Goal: Task Accomplishment & Management: Manage account settings

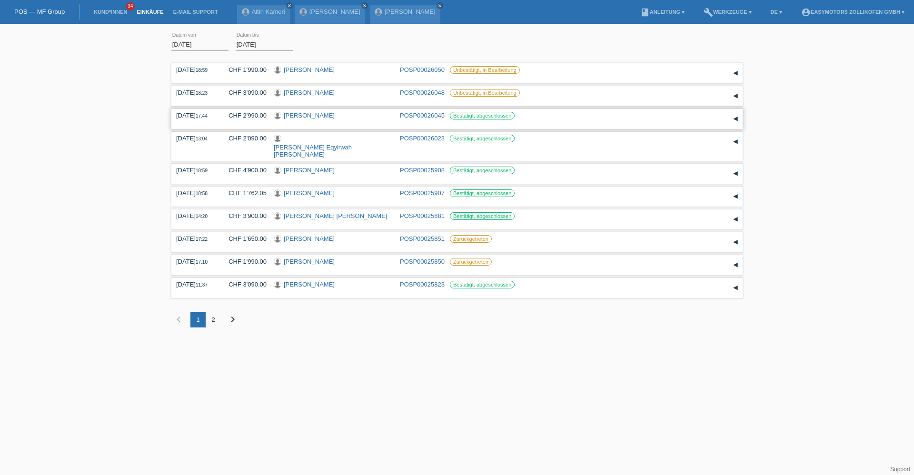
click at [311, 117] on link "Dimitri Stelmakh" at bounding box center [309, 115] width 51 height 7
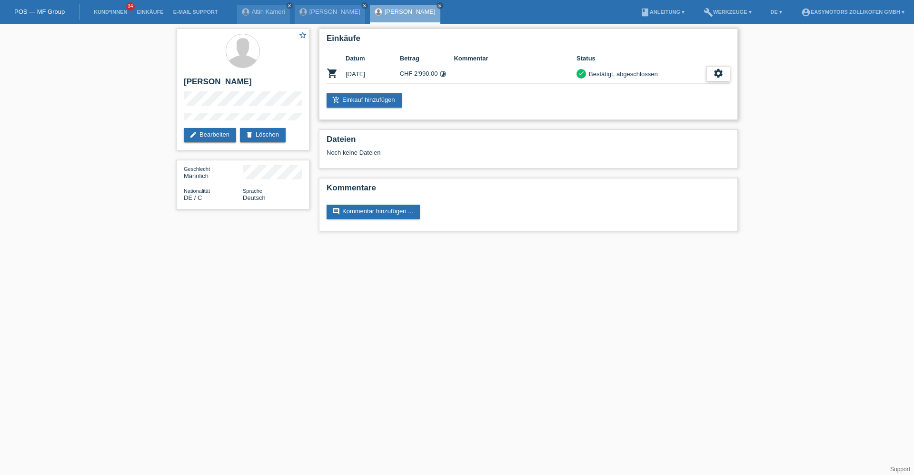
click at [716, 71] on icon "settings" at bounding box center [718, 73] width 10 height 10
click at [689, 89] on div "fullscreen Anzeigen" at bounding box center [683, 89] width 93 height 14
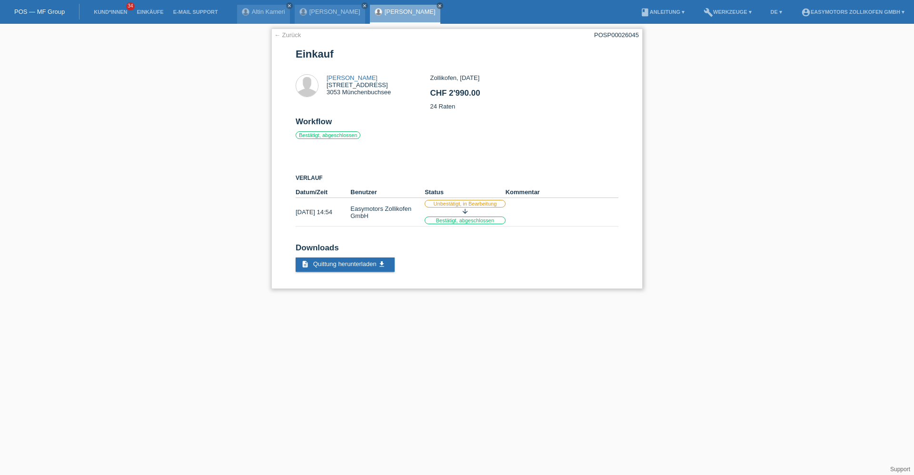
click at [290, 33] on link "← Zurück" at bounding box center [287, 34] width 27 height 7
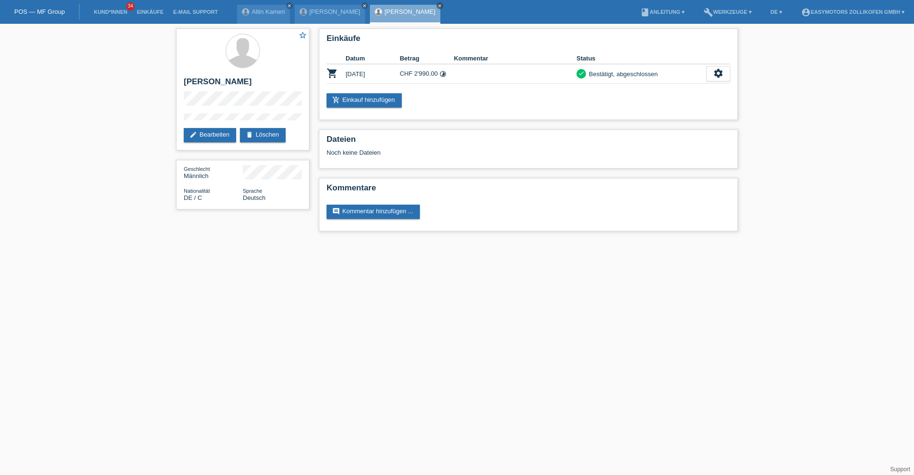
click at [438, 7] on icon "close" at bounding box center [440, 5] width 5 height 5
click at [160, 13] on link "Einkäufe" at bounding box center [150, 12] width 36 height 6
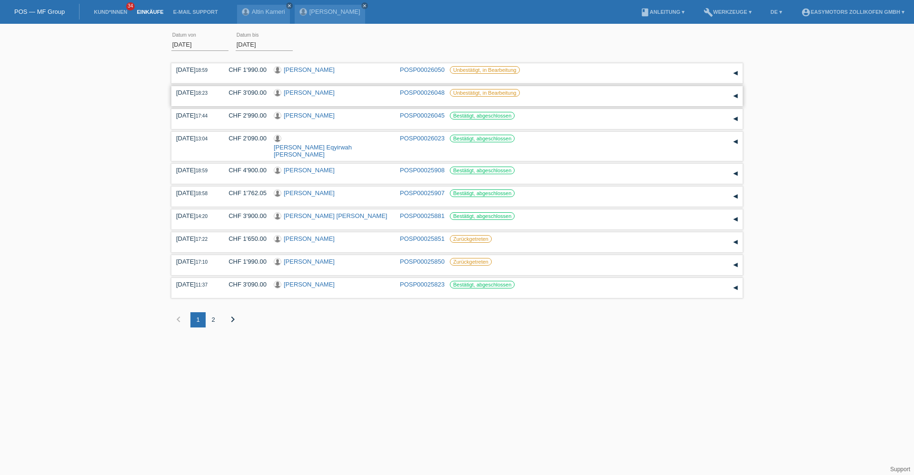
click at [314, 92] on link "[PERSON_NAME]" at bounding box center [309, 92] width 51 height 7
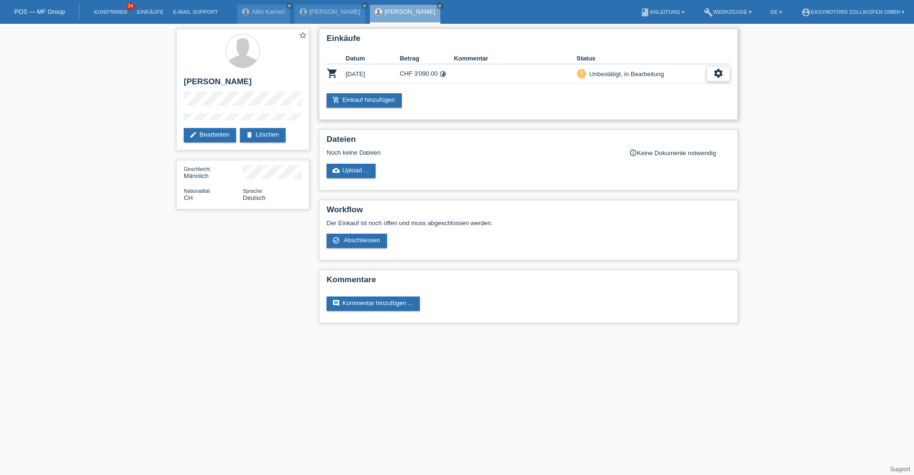
click at [720, 77] on icon "settings" at bounding box center [718, 73] width 10 height 10
click at [723, 76] on icon "settings" at bounding box center [718, 73] width 10 height 10
click at [662, 135] on span "Kunde ist vom Kauf zurückgetreten..." at bounding box center [675, 131] width 104 height 11
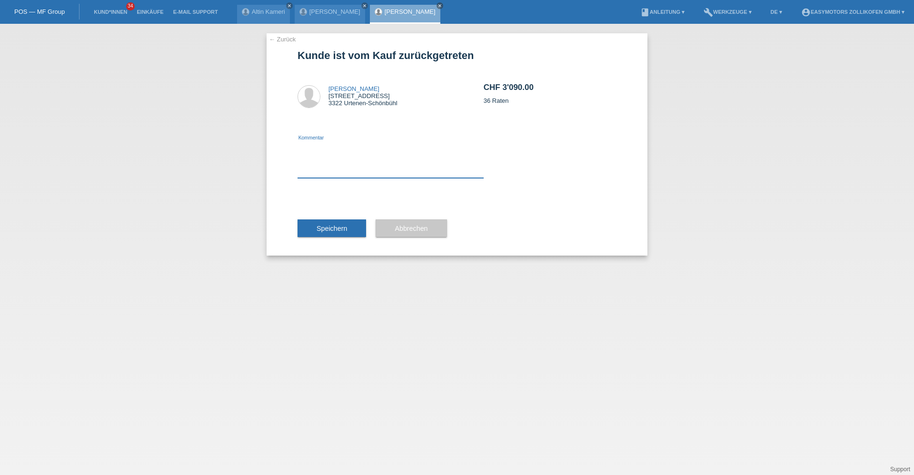
click at [386, 174] on textarea at bounding box center [391, 159] width 186 height 37
type textarea "Falscher Betrag."
click at [345, 229] on span "Speichern" at bounding box center [332, 229] width 30 height 8
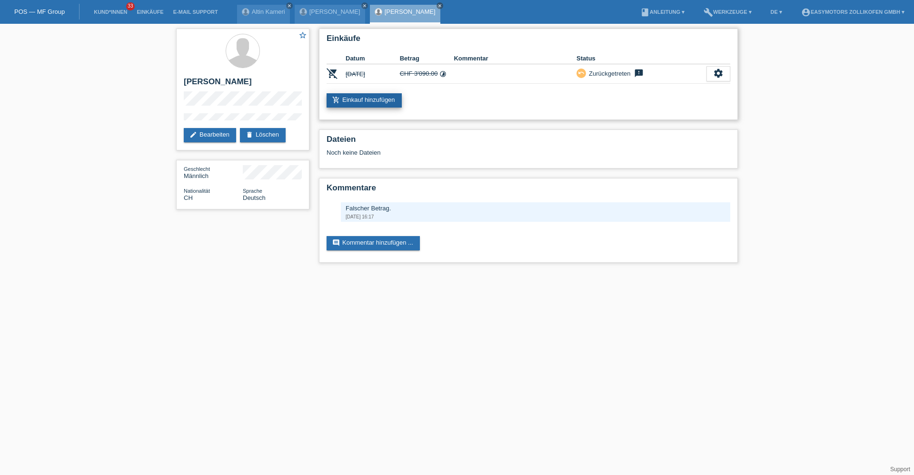
click at [382, 98] on link "add_shopping_cart Einkauf hinzufügen" at bounding box center [364, 100] width 75 height 14
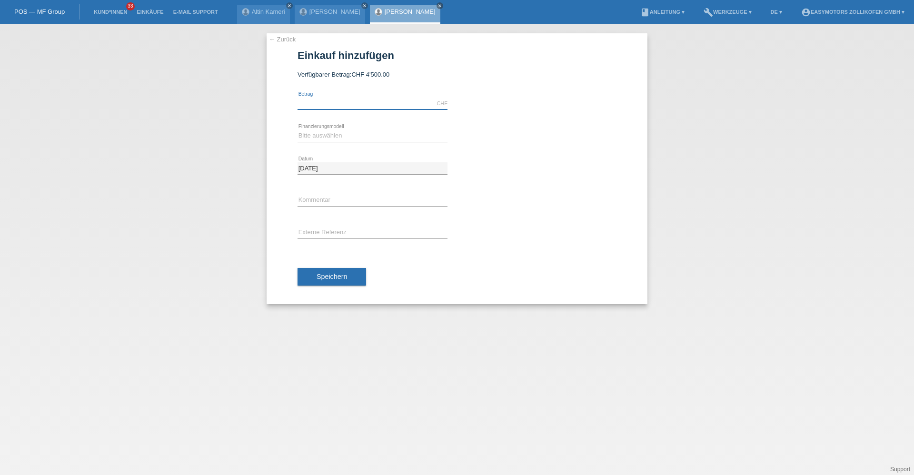
drag, startPoint x: 0, startPoint y: 0, endPoint x: 382, endPoint y: 98, distance: 394.8
click at [382, 98] on input "text" at bounding box center [373, 104] width 150 height 12
type input "2990.00"
click at [354, 134] on select "Bitte auswählen Fixe Raten Kauf auf Rechnung mit Teilzahlungsoption" at bounding box center [373, 135] width 150 height 11
select select "67"
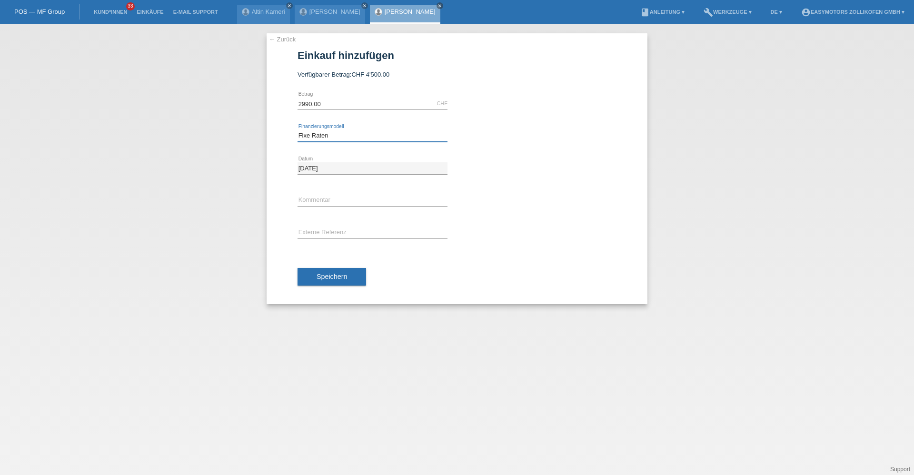
click at [298, 130] on select "Bitte auswählen Fixe Raten Kauf auf Rechnung mit Teilzahlungsoption" at bounding box center [373, 135] width 150 height 11
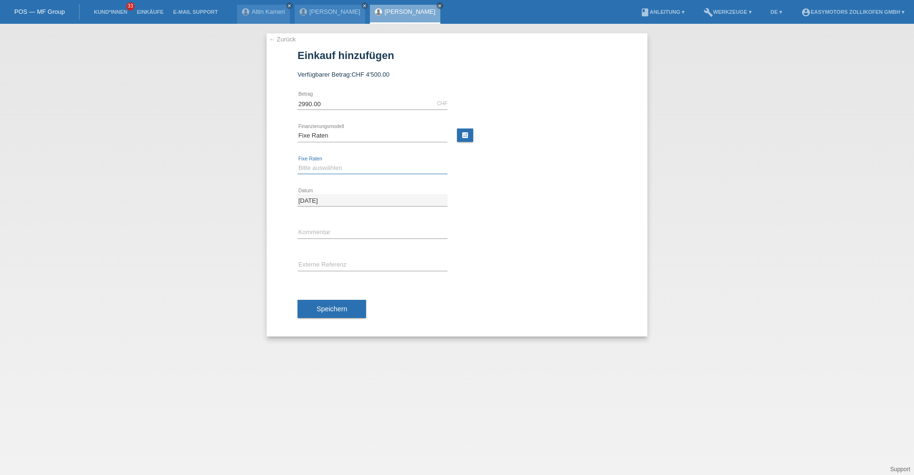
click at [344, 165] on select "Bitte auswählen 12 Raten 24 Raten 36 Raten 48 Raten" at bounding box center [373, 167] width 150 height 11
select select "135"
click at [298, 162] on select "Bitte auswählen 12 Raten 24 Raten 36 Raten 48 Raten" at bounding box center [373, 167] width 150 height 11
click at [328, 314] on button "Speichern" at bounding box center [332, 309] width 69 height 18
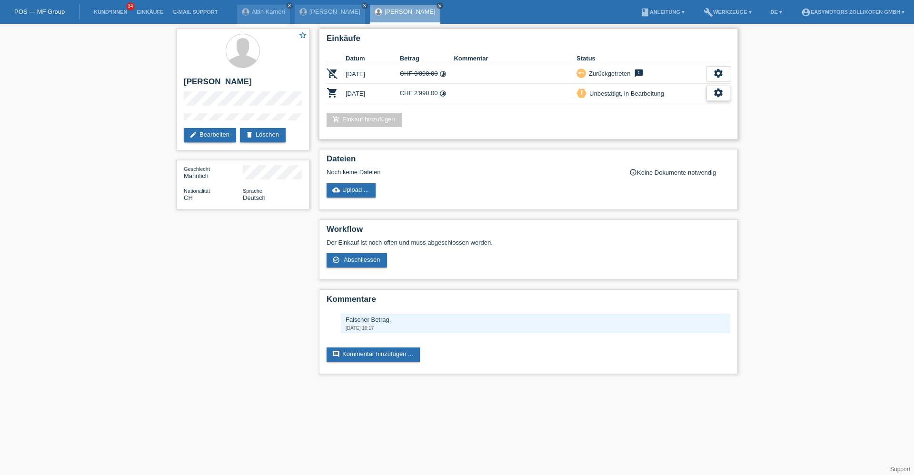
click at [724, 97] on div "settings" at bounding box center [719, 93] width 24 height 15
click at [705, 110] on div "fullscreen Anzeigen" at bounding box center [670, 108] width 120 height 14
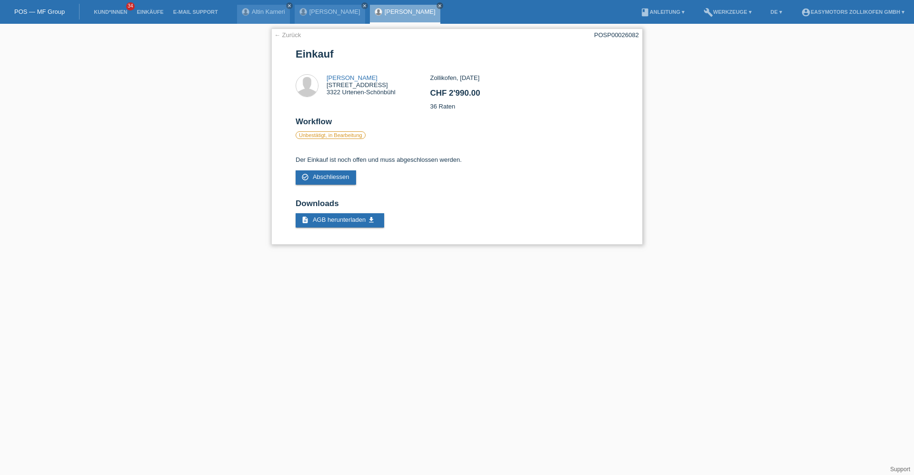
click at [300, 36] on link "← Zurück" at bounding box center [287, 34] width 27 height 7
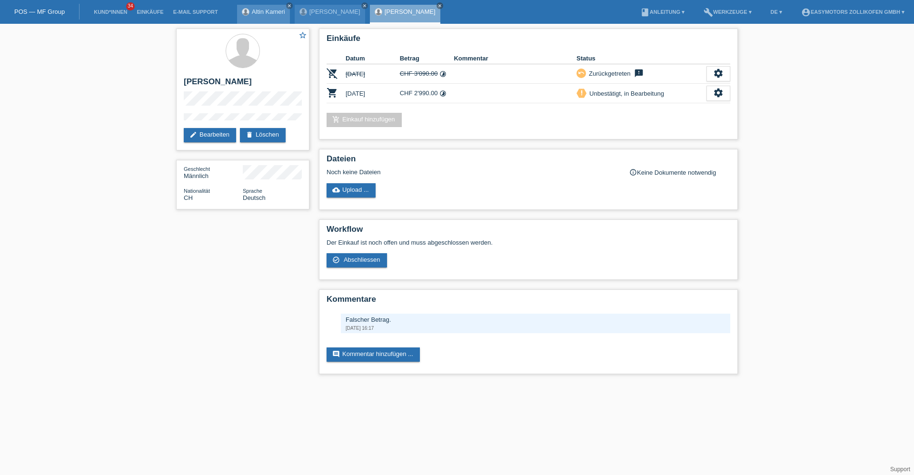
click at [259, 14] on link "Altin Kameri" at bounding box center [268, 11] width 33 height 7
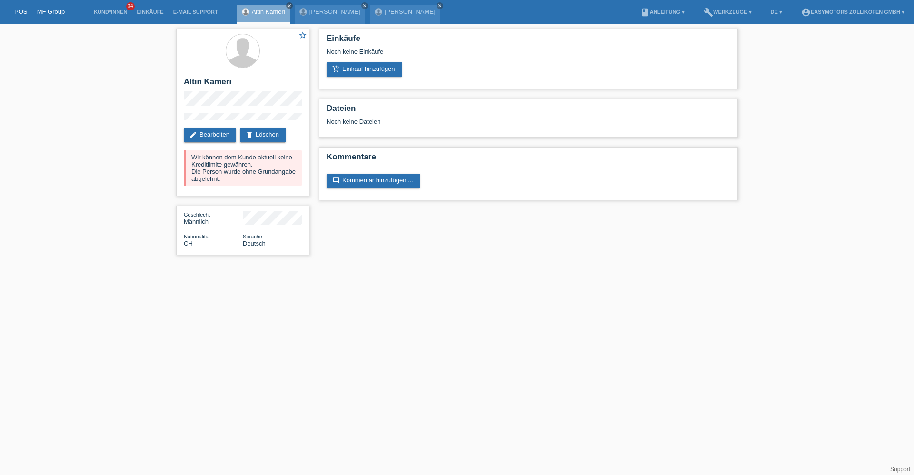
click at [289, 4] on icon "close" at bounding box center [289, 5] width 5 height 5
click at [287, 9] on link "[PERSON_NAME]" at bounding box center [277, 11] width 51 height 7
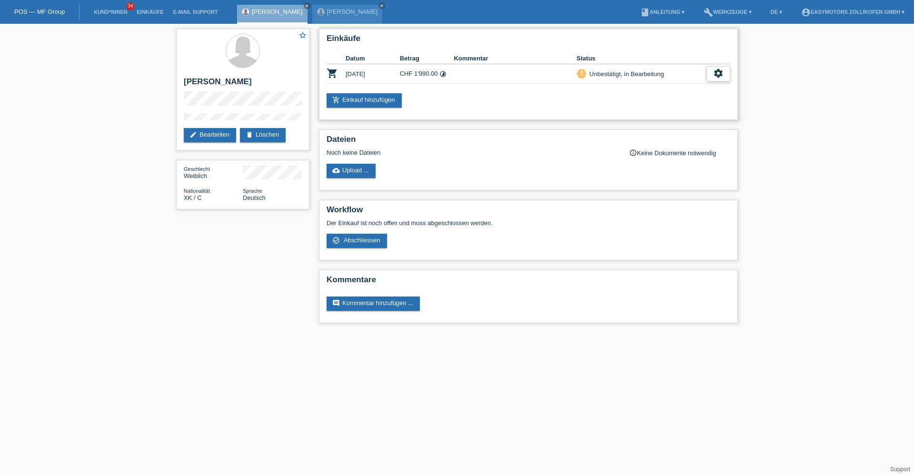
click at [719, 70] on icon "settings" at bounding box center [718, 73] width 10 height 10
click at [632, 87] on span "Anzeigen" at bounding box center [636, 88] width 29 height 11
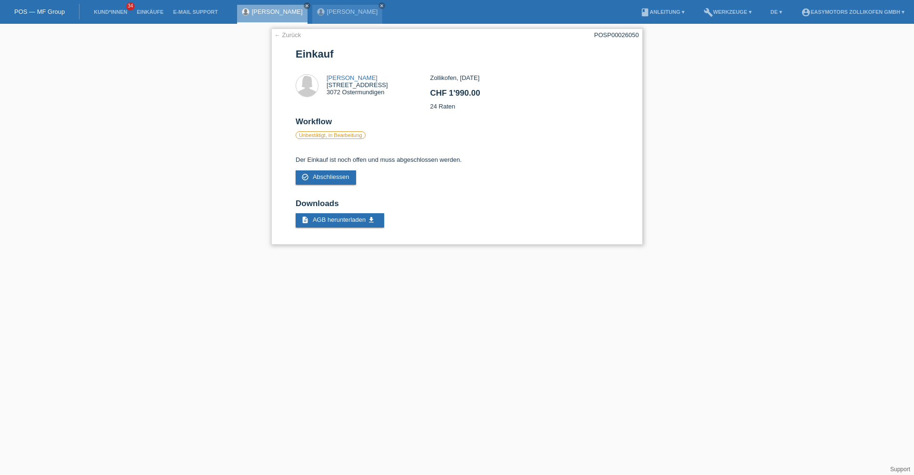
click at [292, 35] on link "← Zurück" at bounding box center [287, 34] width 27 height 7
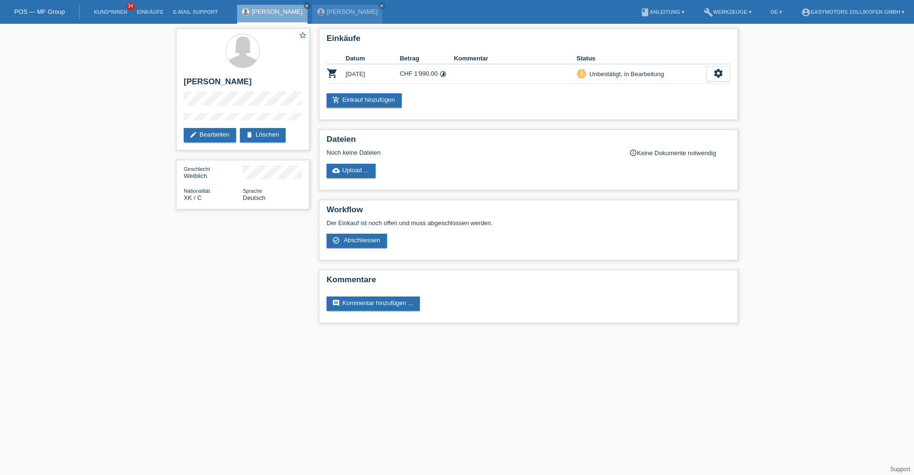
click at [49, 12] on link "POS — MF Group" at bounding box center [39, 11] width 50 height 7
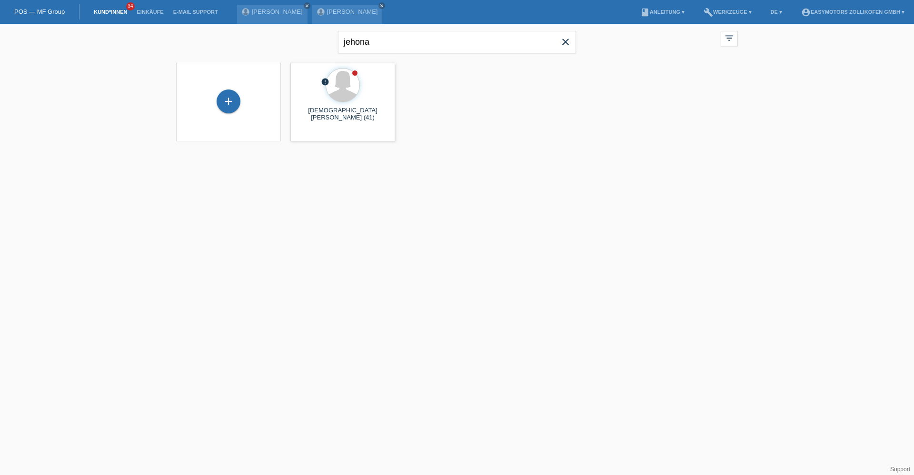
click at [567, 40] on icon "close" at bounding box center [565, 41] width 11 height 11
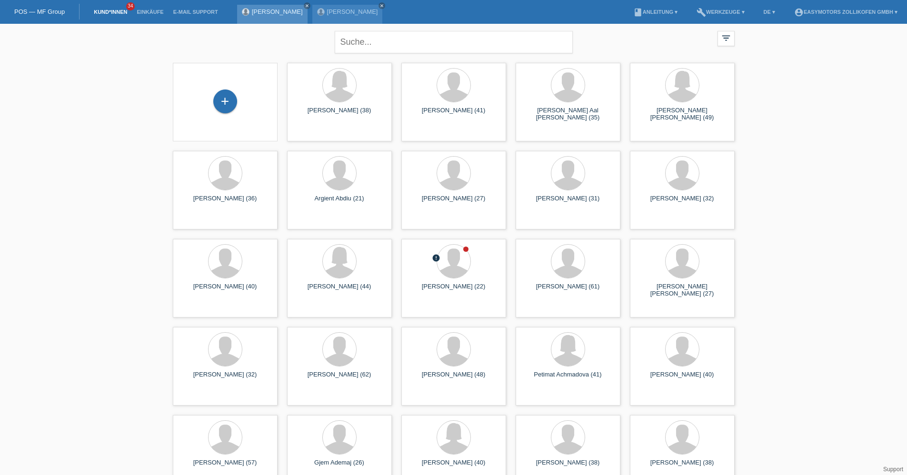
click at [272, 14] on link "[PERSON_NAME]" at bounding box center [277, 11] width 51 height 7
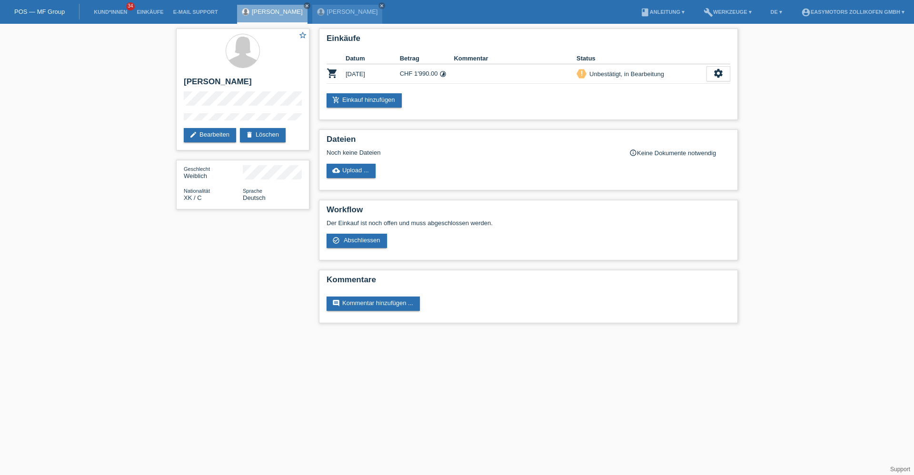
click at [49, 11] on link "POS — MF Group" at bounding box center [39, 11] width 50 height 7
